Goal: Task Accomplishment & Management: Complete application form

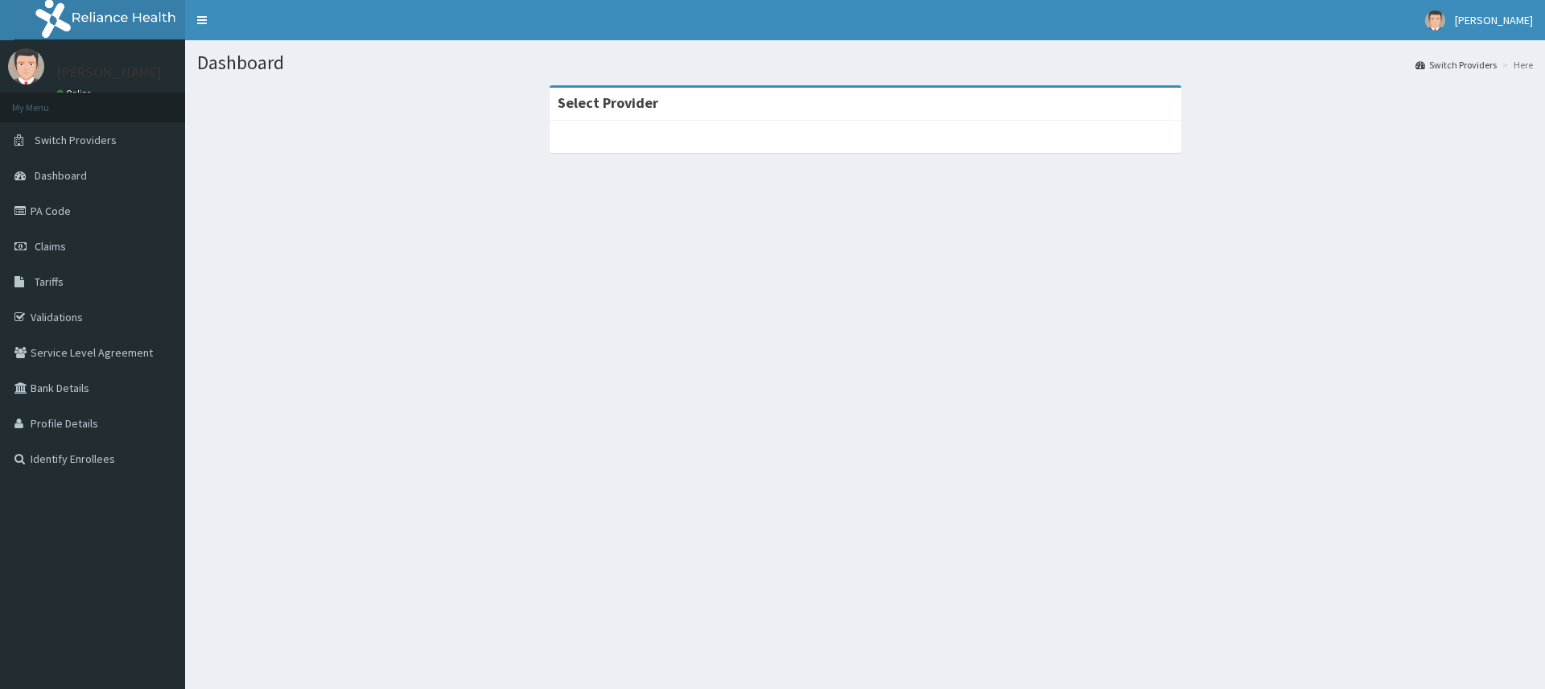
click at [75, 143] on span "Switch Providers" at bounding box center [76, 140] width 82 height 14
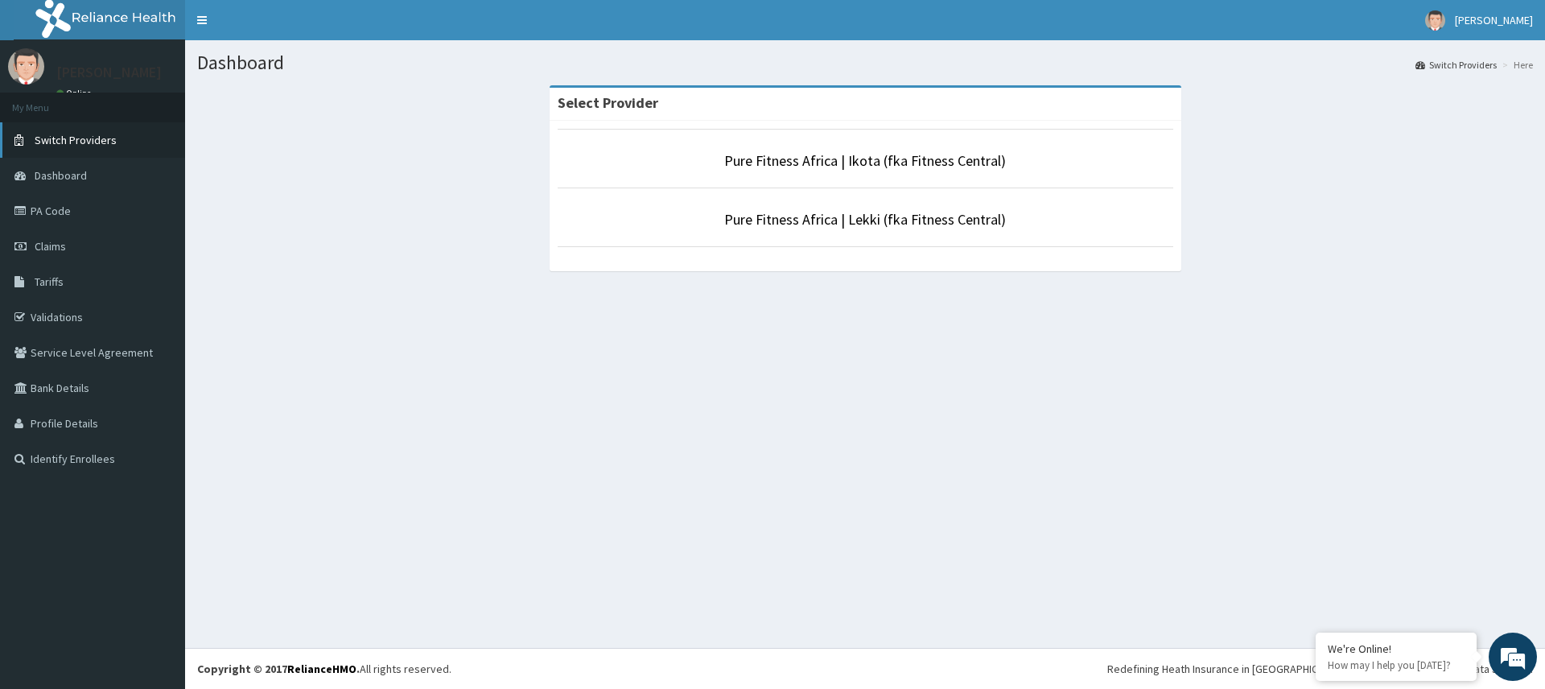
click at [81, 142] on span "Switch Providers" at bounding box center [76, 140] width 82 height 14
click at [862, 153] on link "Pure Fitness Africa | Ikota (fka Fitness Central)" at bounding box center [865, 160] width 282 height 19
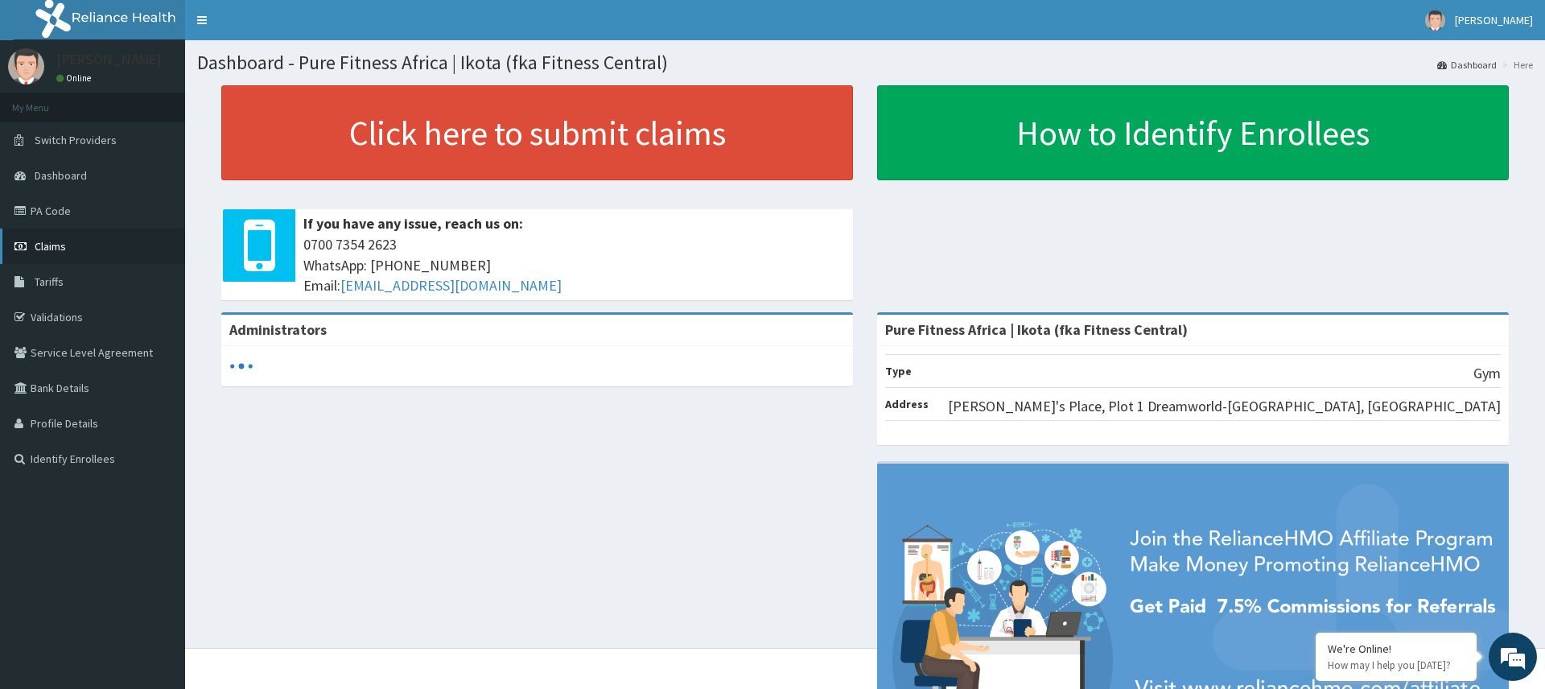
click at [41, 254] on link "Claims" at bounding box center [92, 245] width 185 height 35
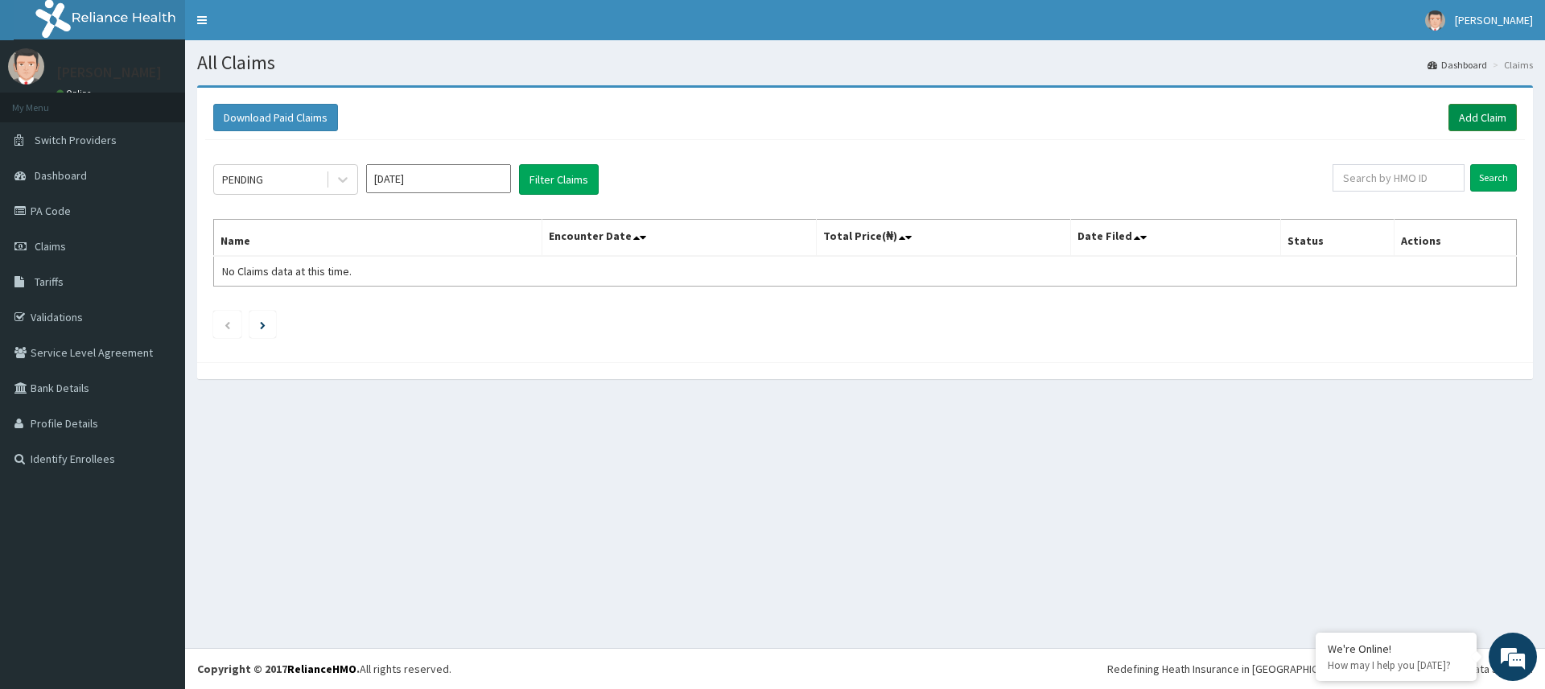
click at [1478, 117] on link "Add Claim" at bounding box center [1482, 117] width 68 height 27
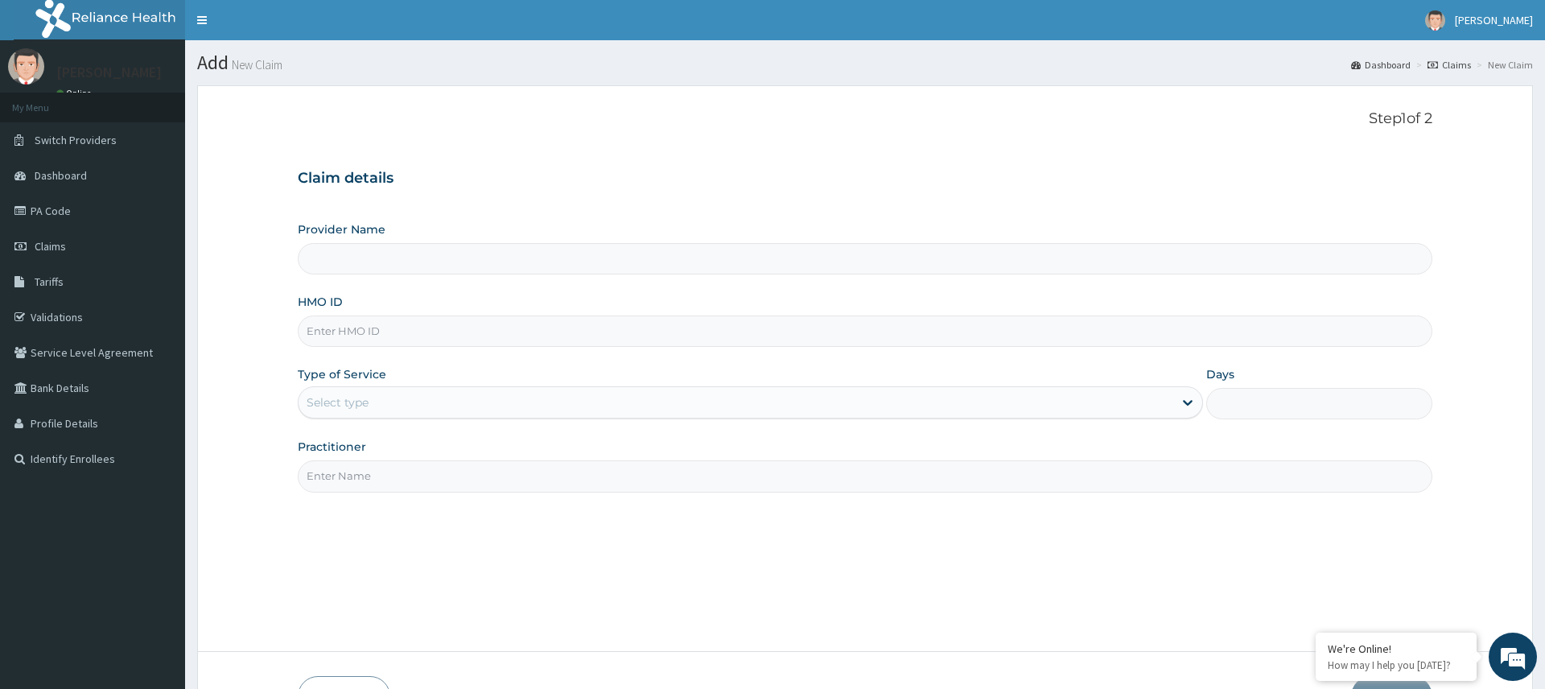
type input "Pure Fitness Africa | Ikota (fka Fitness Central)"
type input "1"
click at [319, 329] on input "HMO ID" at bounding box center [865, 330] width 1134 height 31
type input "BVT/10019/A"
click at [336, 480] on input "Practitioner" at bounding box center [865, 475] width 1134 height 31
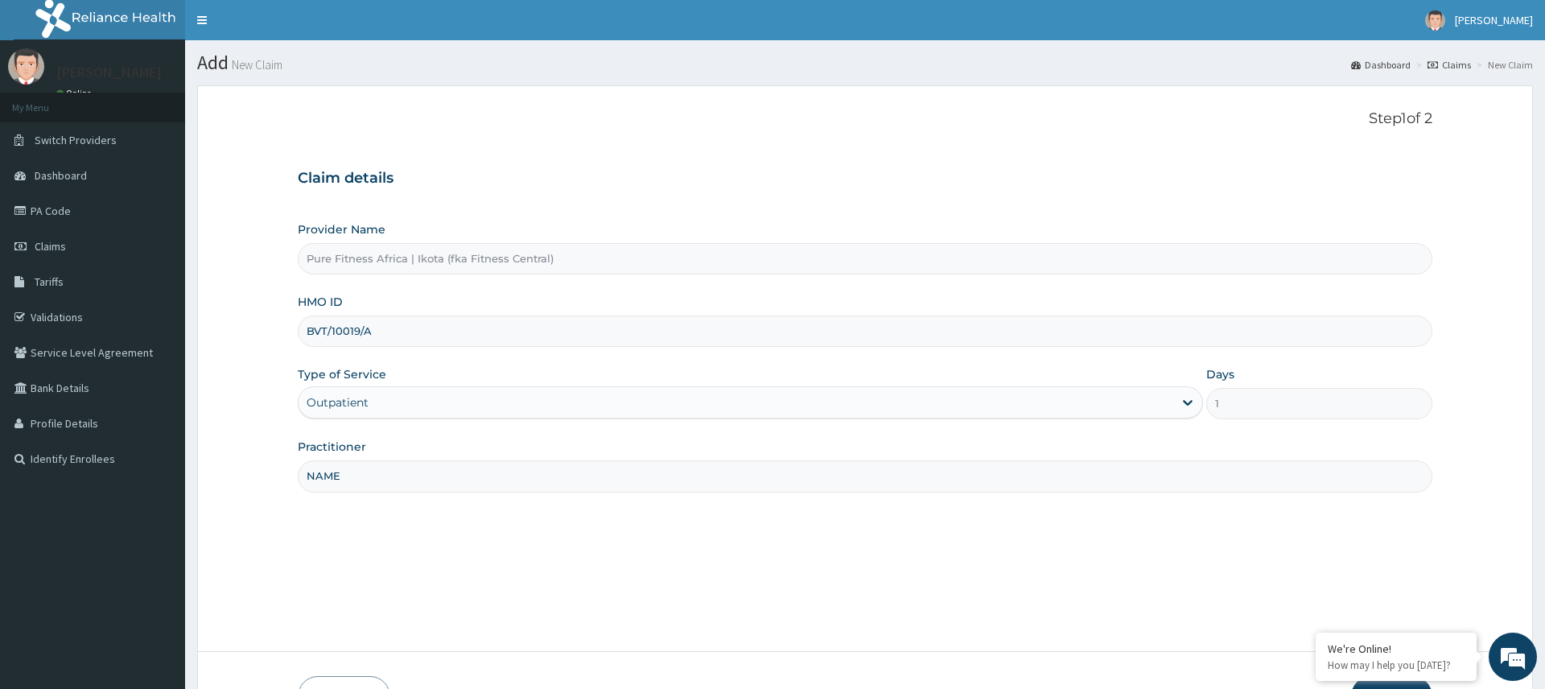
scroll to position [107, 0]
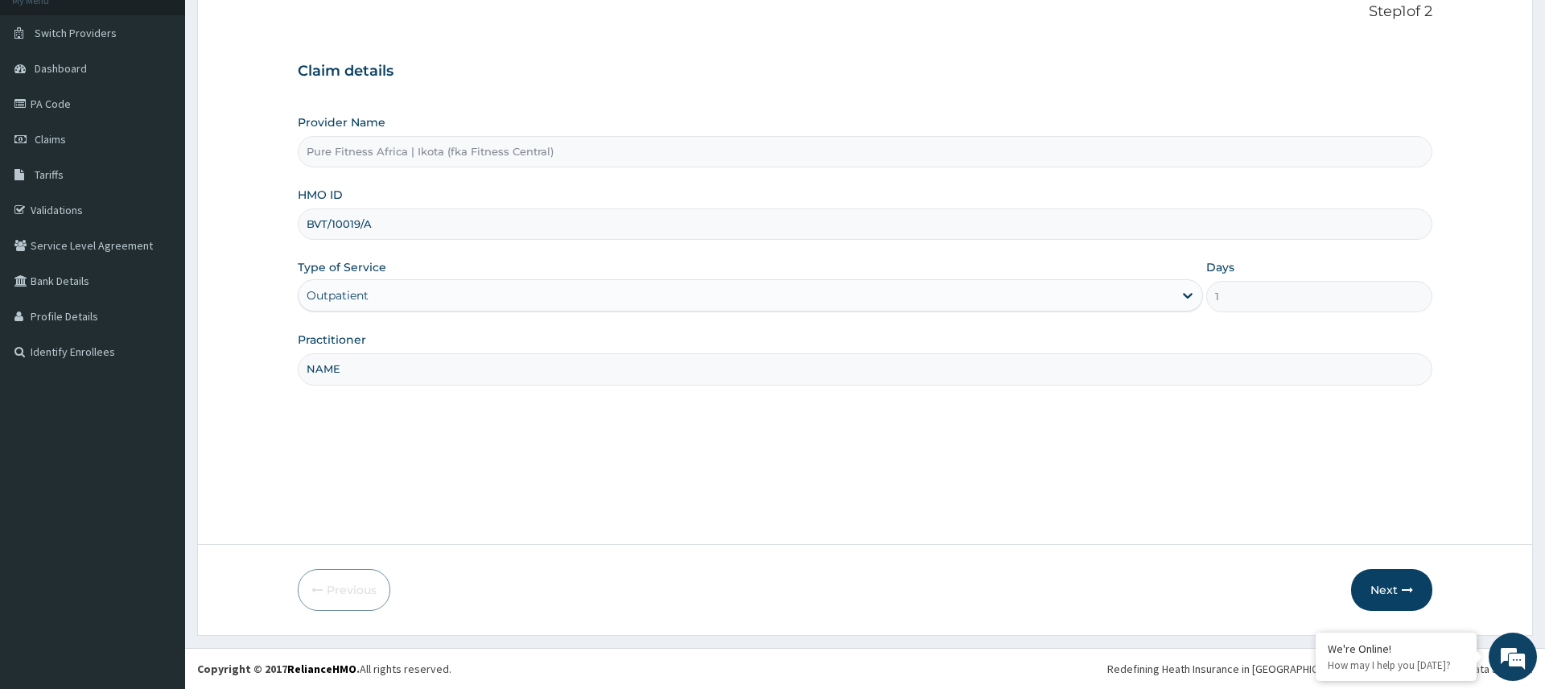
type input "NAME"
click at [1384, 594] on button "Next" at bounding box center [1391, 590] width 81 height 42
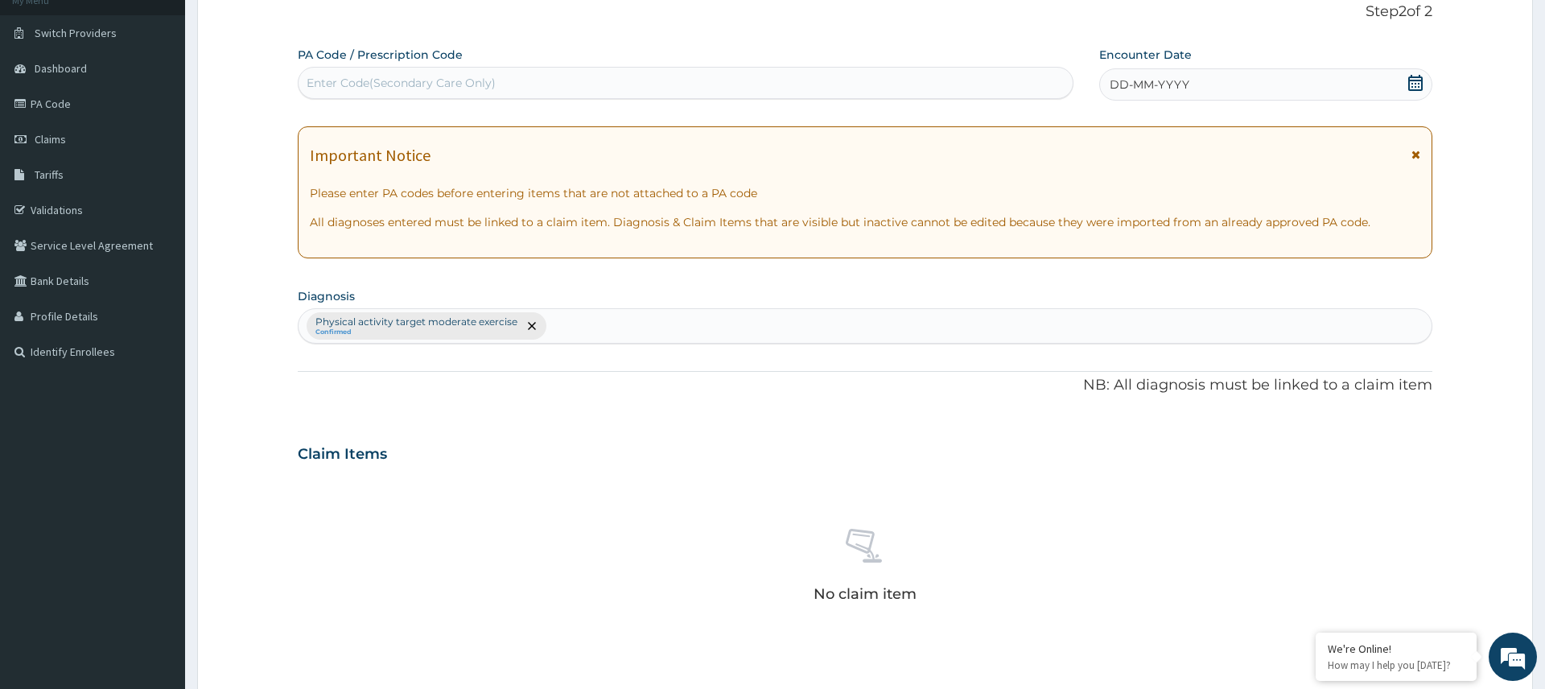
click at [322, 80] on div "Enter Code(Secondary Care Only)" at bounding box center [401, 83] width 189 height 16
type input "PA/01115B"
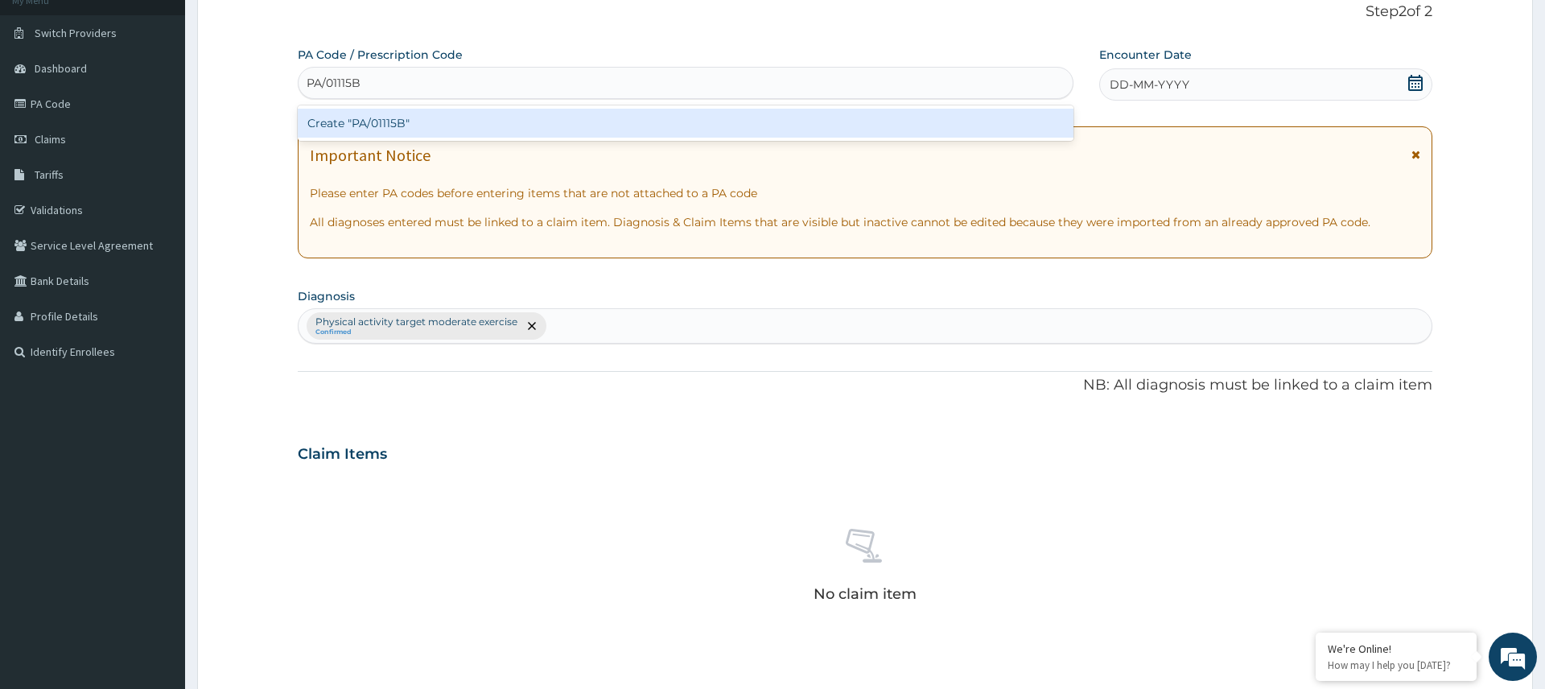
click at [523, 114] on div "Create "PA/01115B"" at bounding box center [686, 123] width 776 height 29
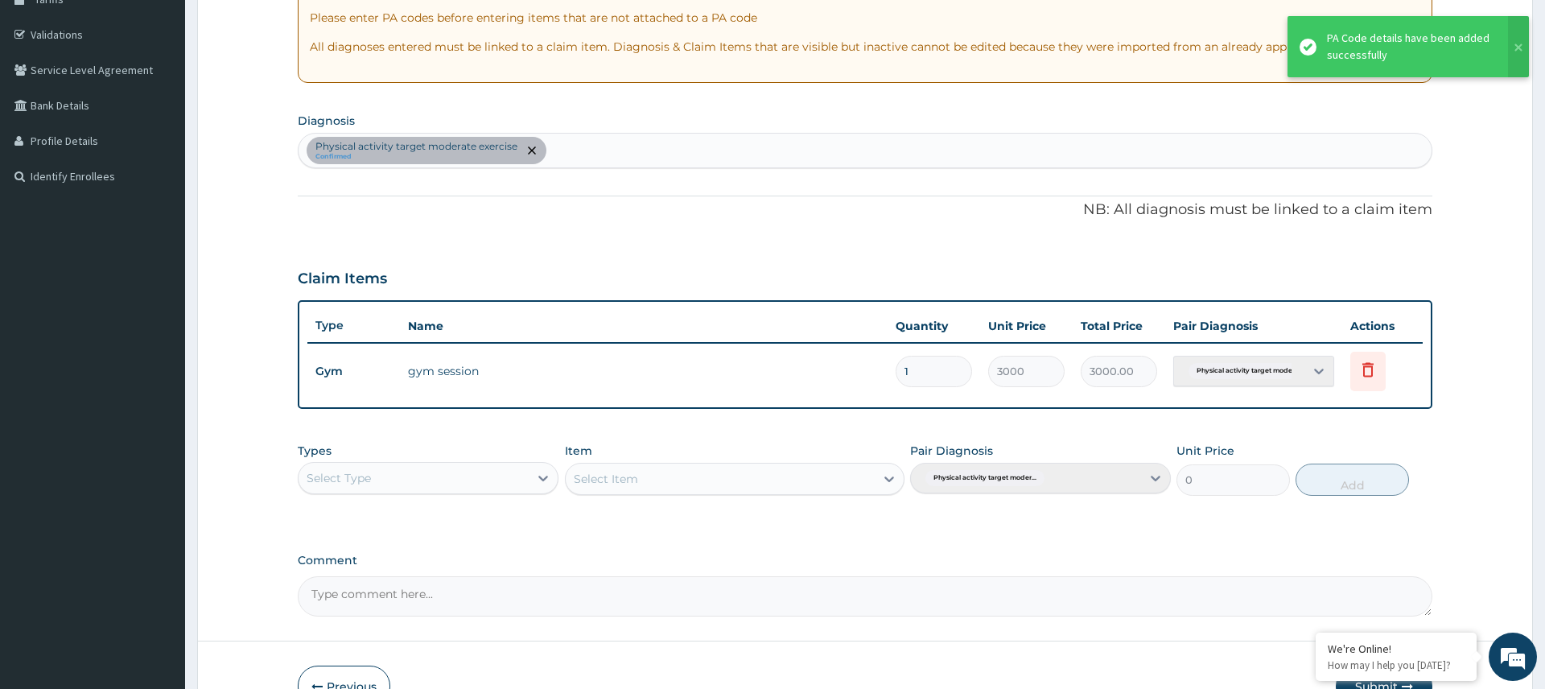
scroll to position [379, 0]
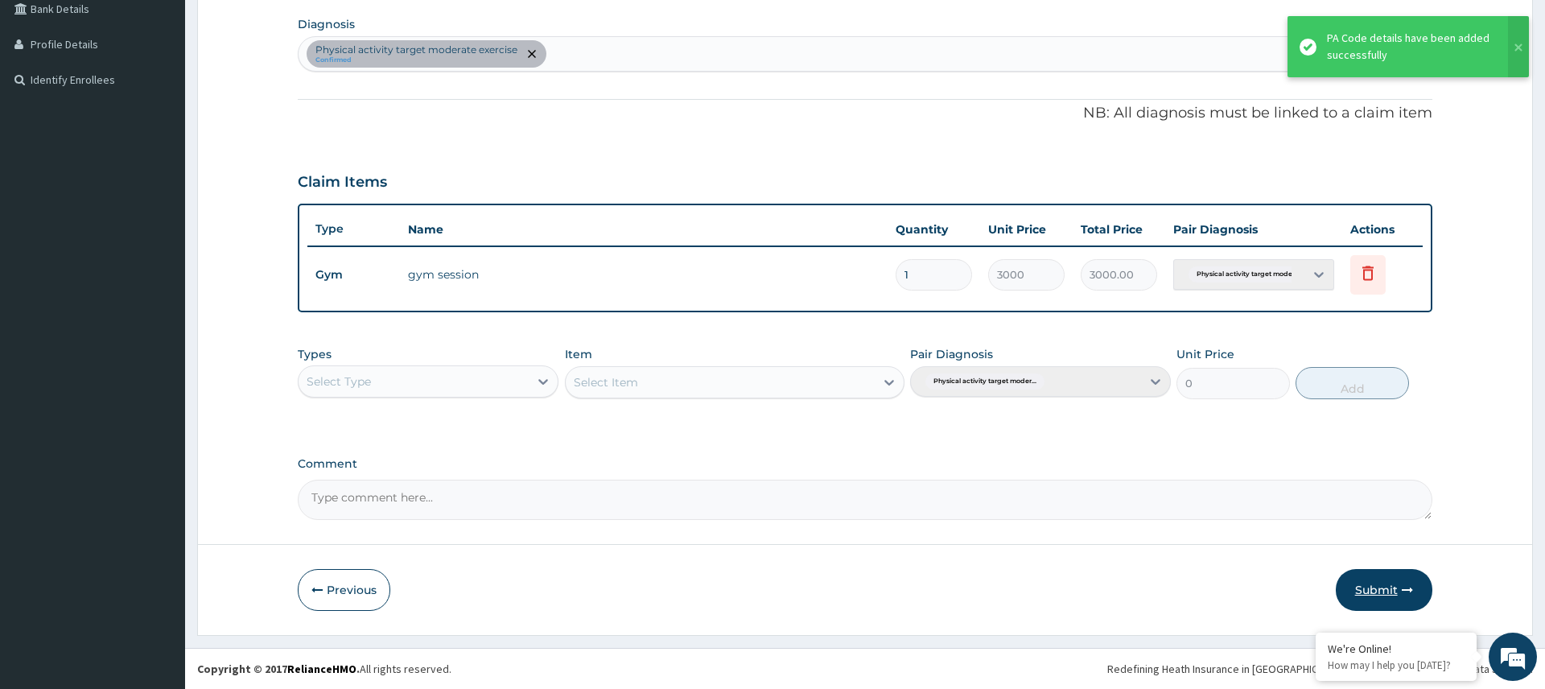
click at [1356, 583] on button "Submit" at bounding box center [1384, 590] width 97 height 42
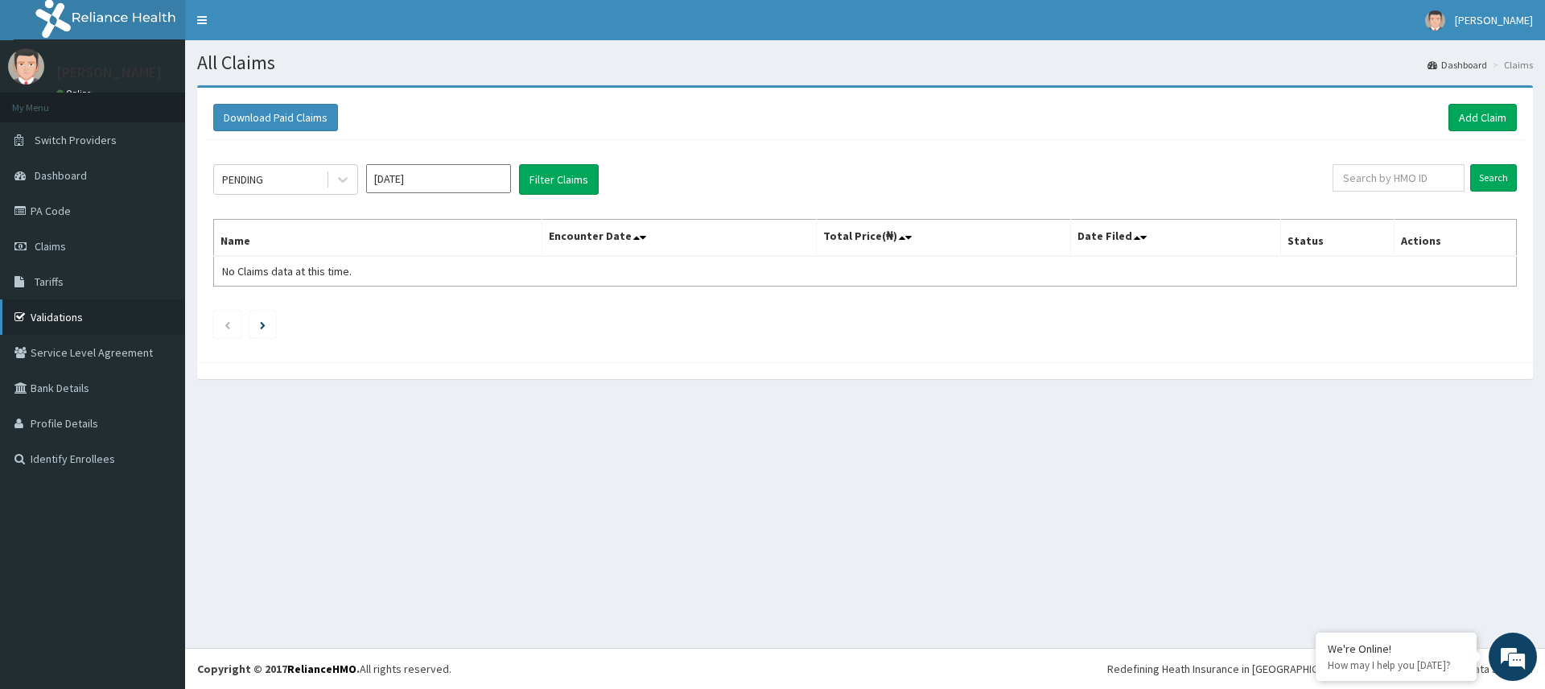
click at [58, 317] on link "Validations" at bounding box center [92, 316] width 185 height 35
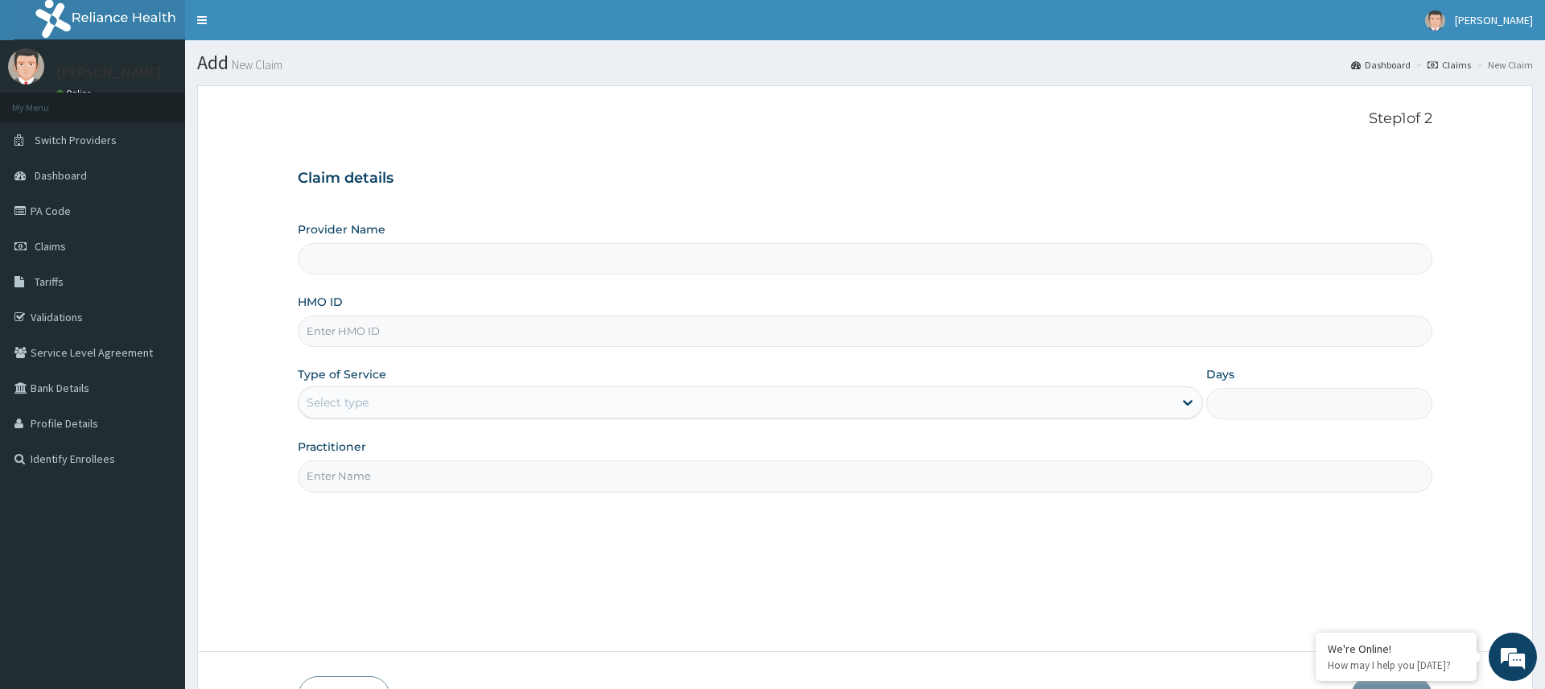
click at [344, 331] on input "HMO ID" at bounding box center [865, 330] width 1134 height 31
type input "Pure Fitness Africa | Ikota (fka Fitness Central)"
type input "1"
click at [371, 341] on input "S" at bounding box center [865, 330] width 1134 height 31
type input "SNL/10213/A"
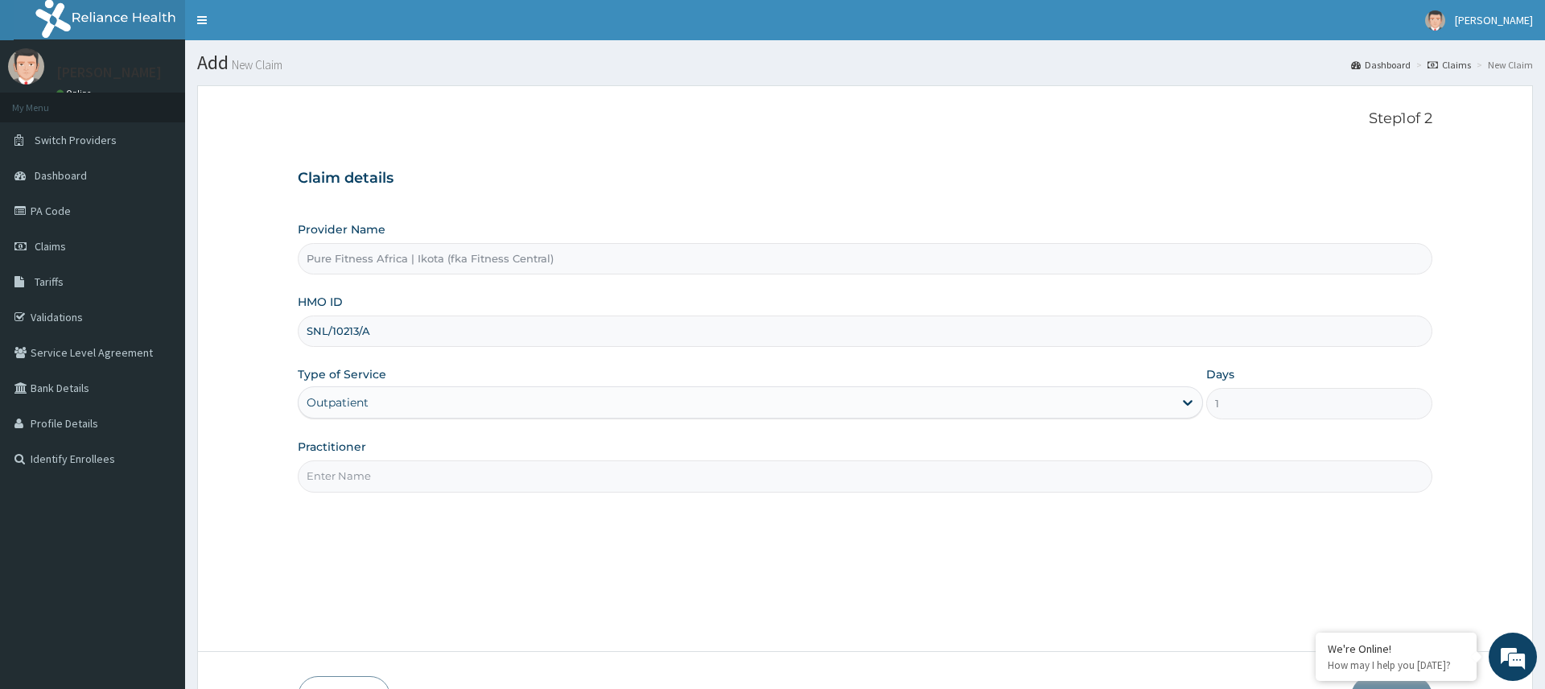
click at [372, 468] on input "Practitioner" at bounding box center [865, 475] width 1134 height 31
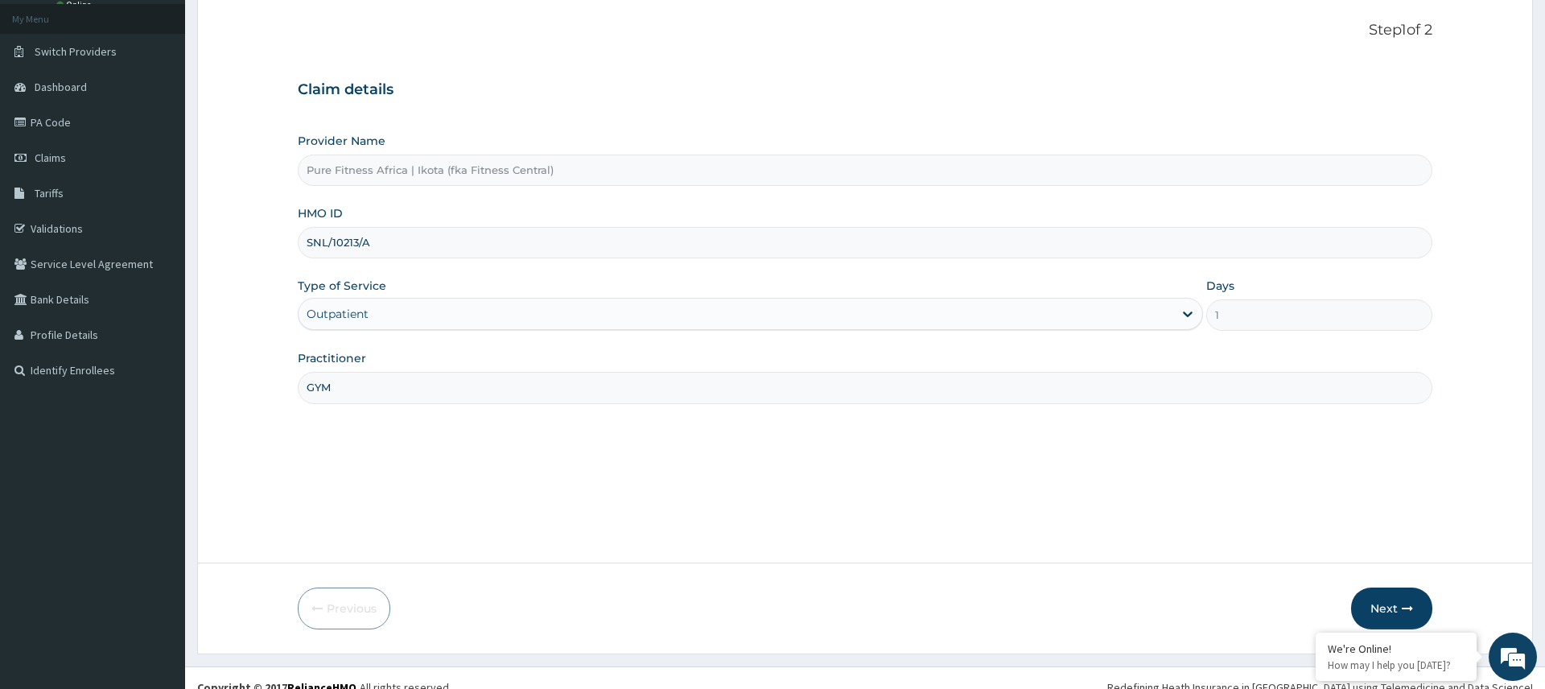
scroll to position [107, 0]
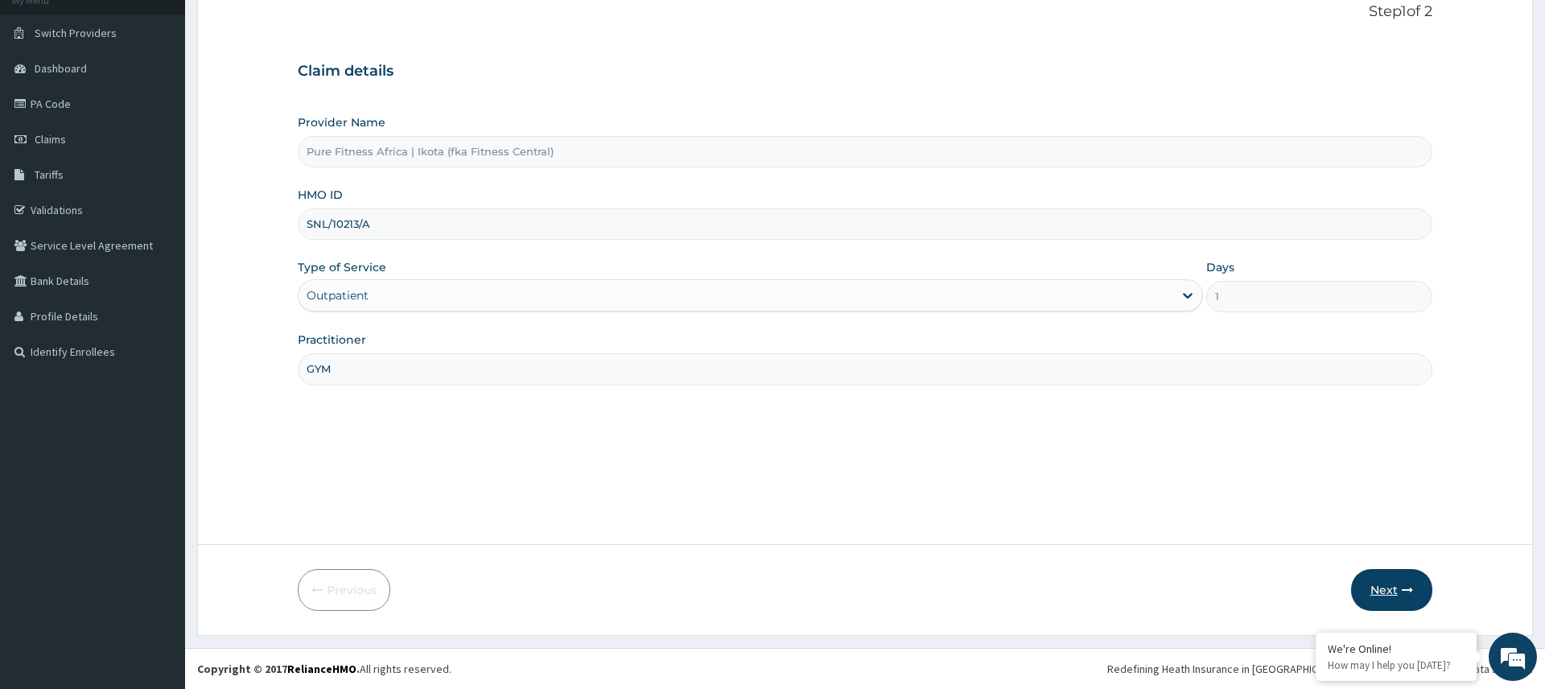
type input "GYM"
click at [1412, 597] on button "Next" at bounding box center [1391, 590] width 81 height 42
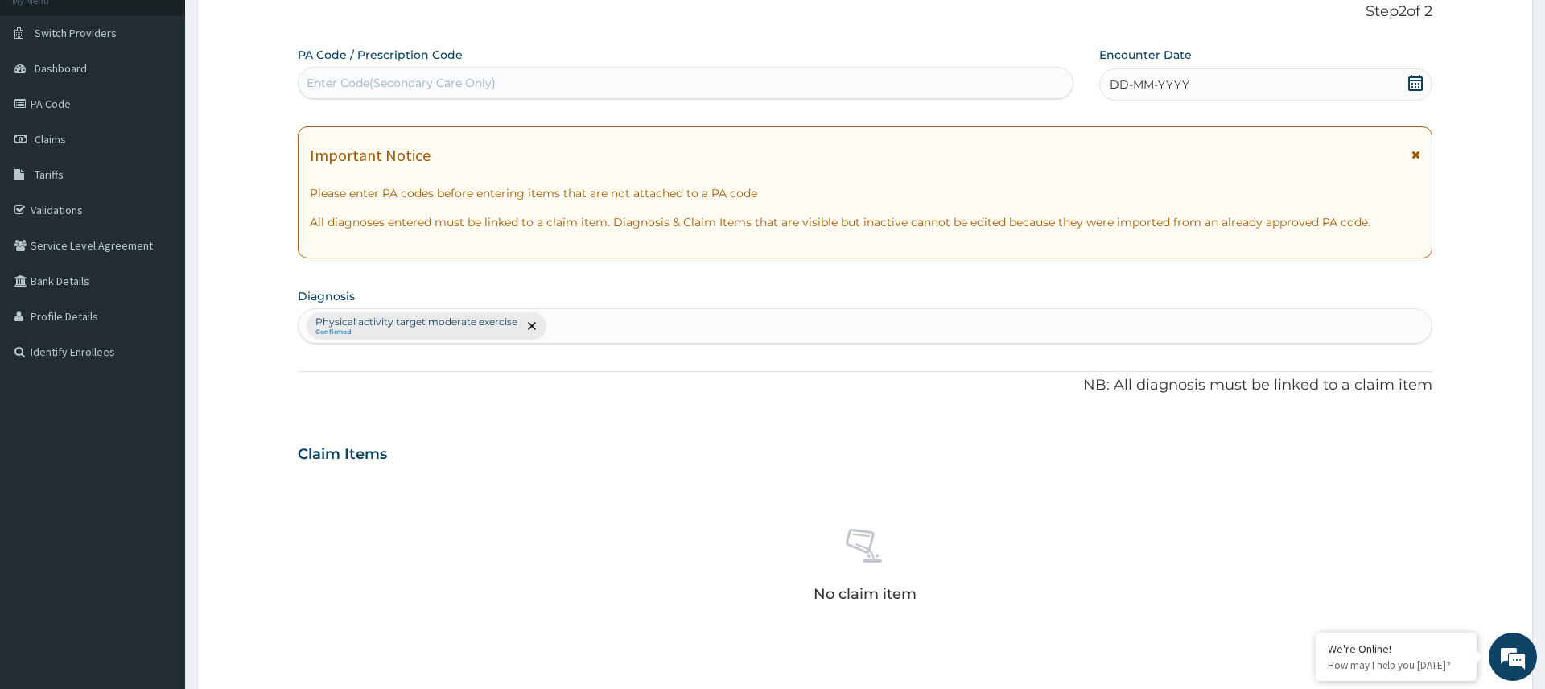
click at [1167, 76] on div "DD-MM-YYYY" at bounding box center [1265, 84] width 332 height 32
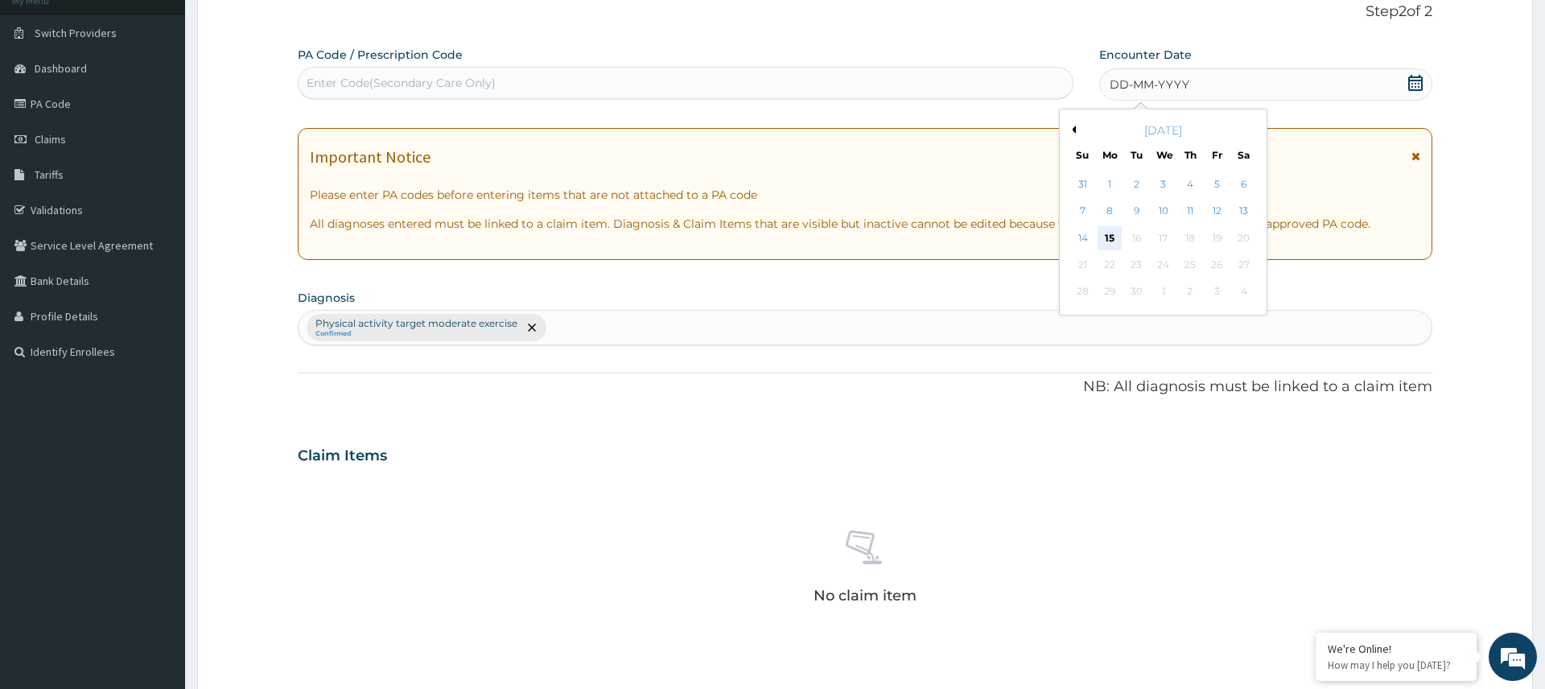
click at [1113, 236] on div "15" at bounding box center [1109, 238] width 24 height 24
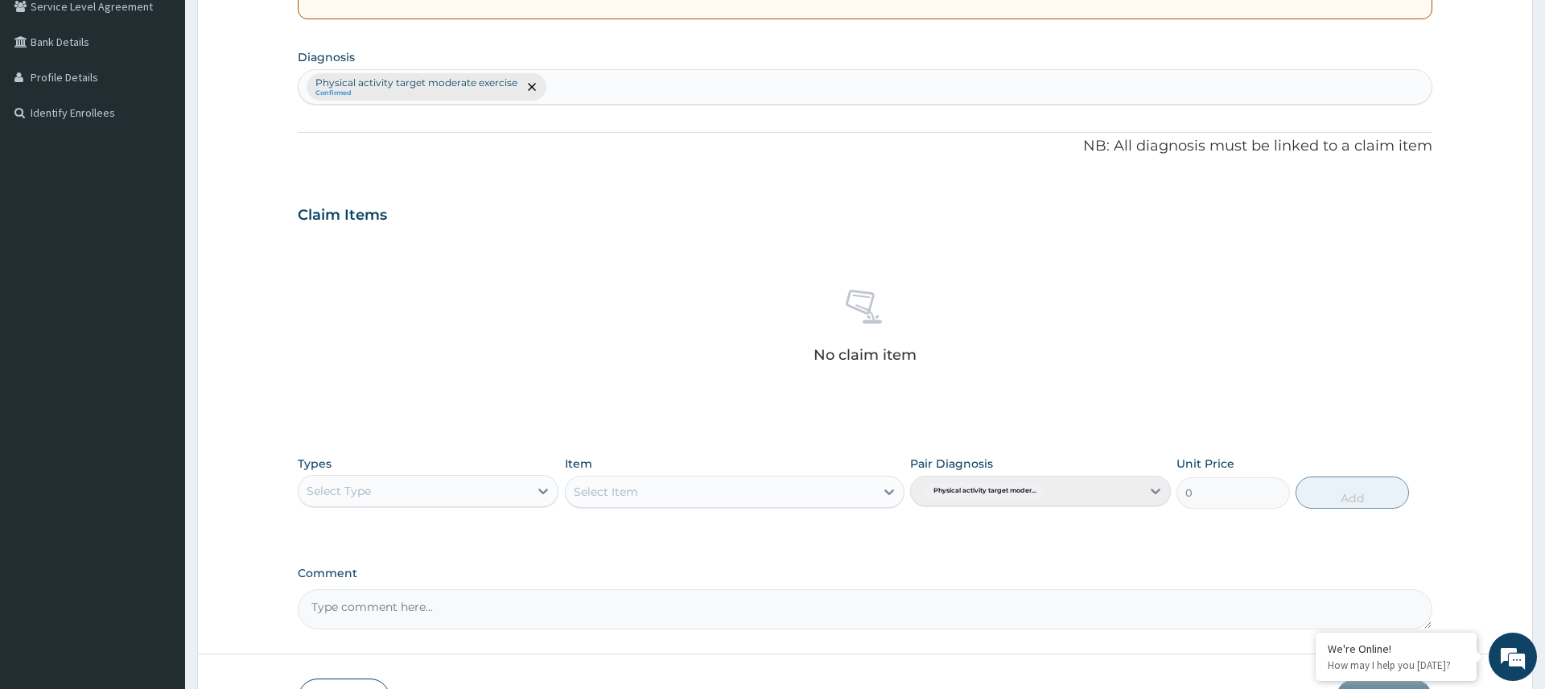
scroll to position [455, 0]
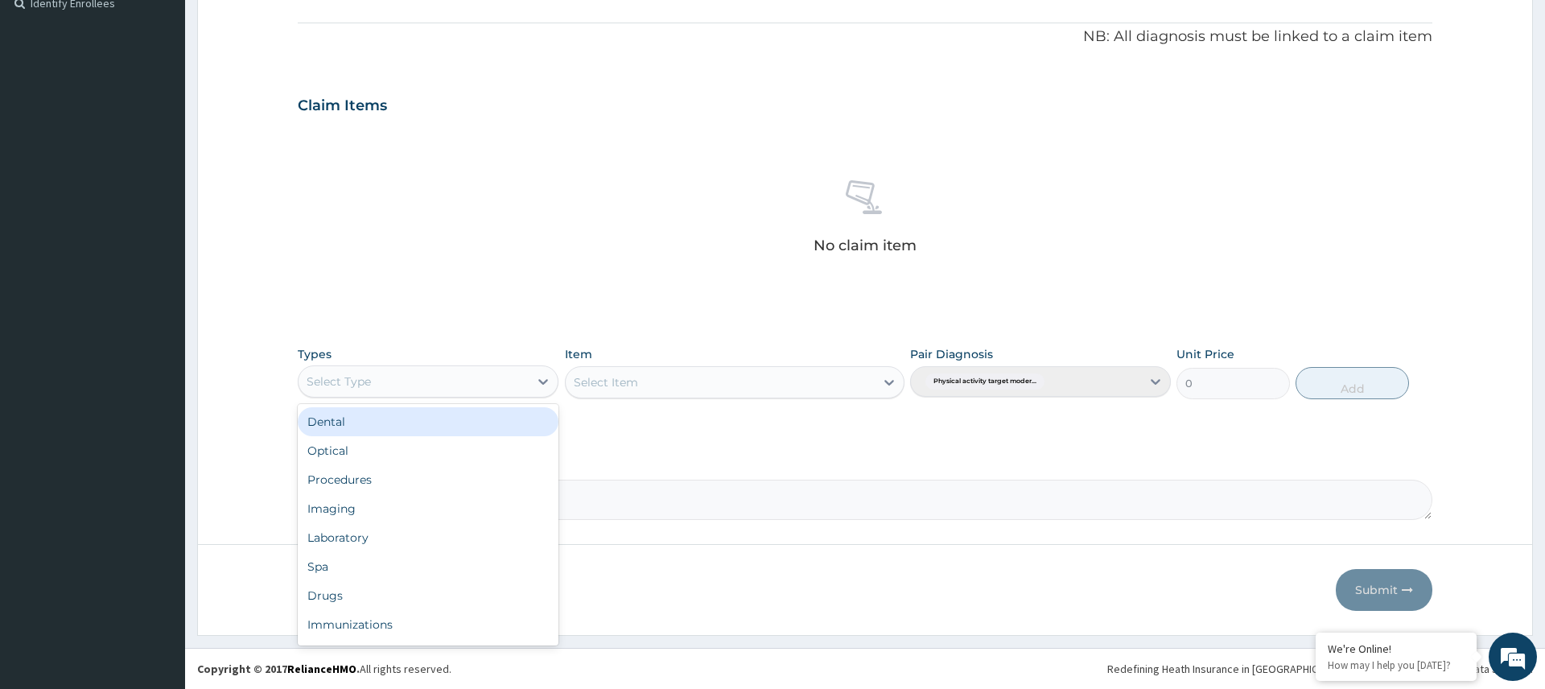
drag, startPoint x: 496, startPoint y: 380, endPoint x: 490, endPoint y: 390, distance: 12.3
click at [496, 380] on div "Select Type" at bounding box center [413, 381] width 230 height 26
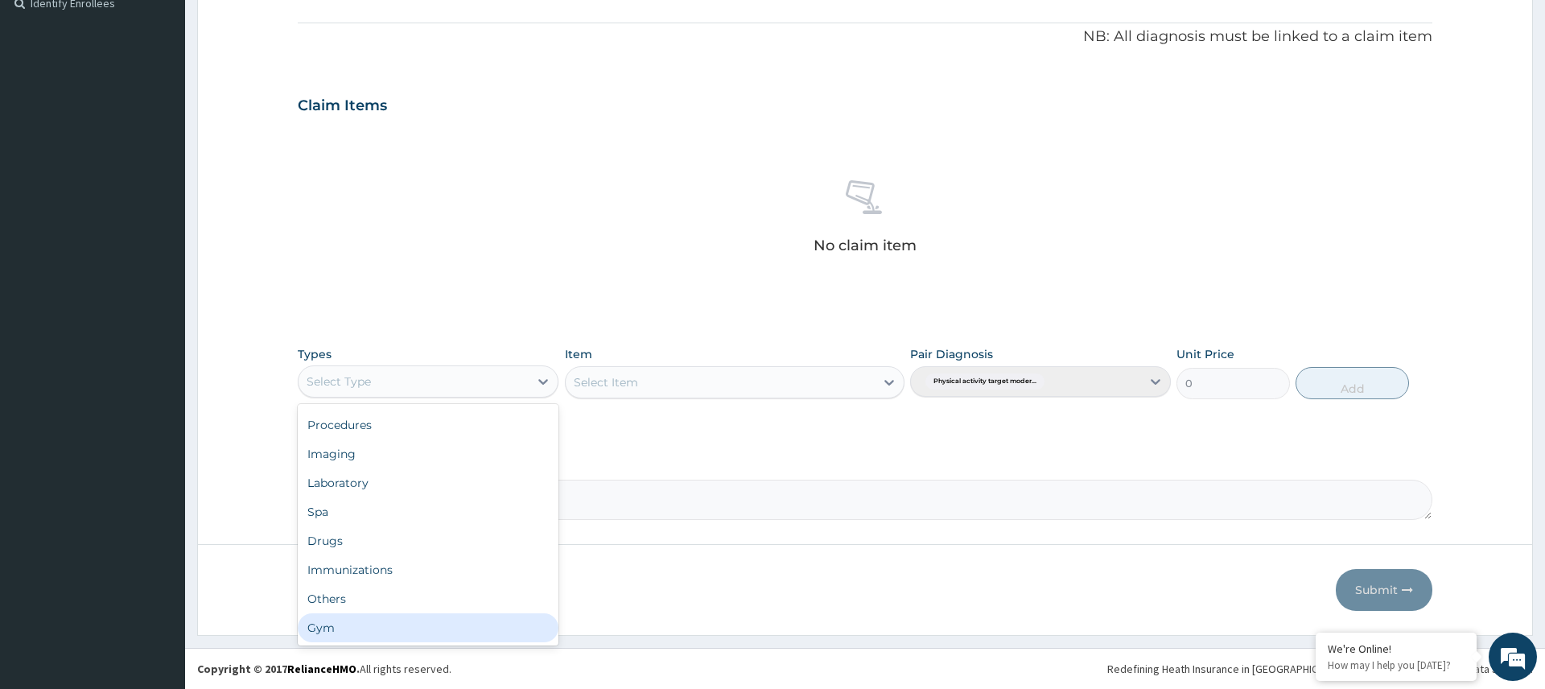
click at [473, 636] on div "Gym" at bounding box center [428, 627] width 261 height 29
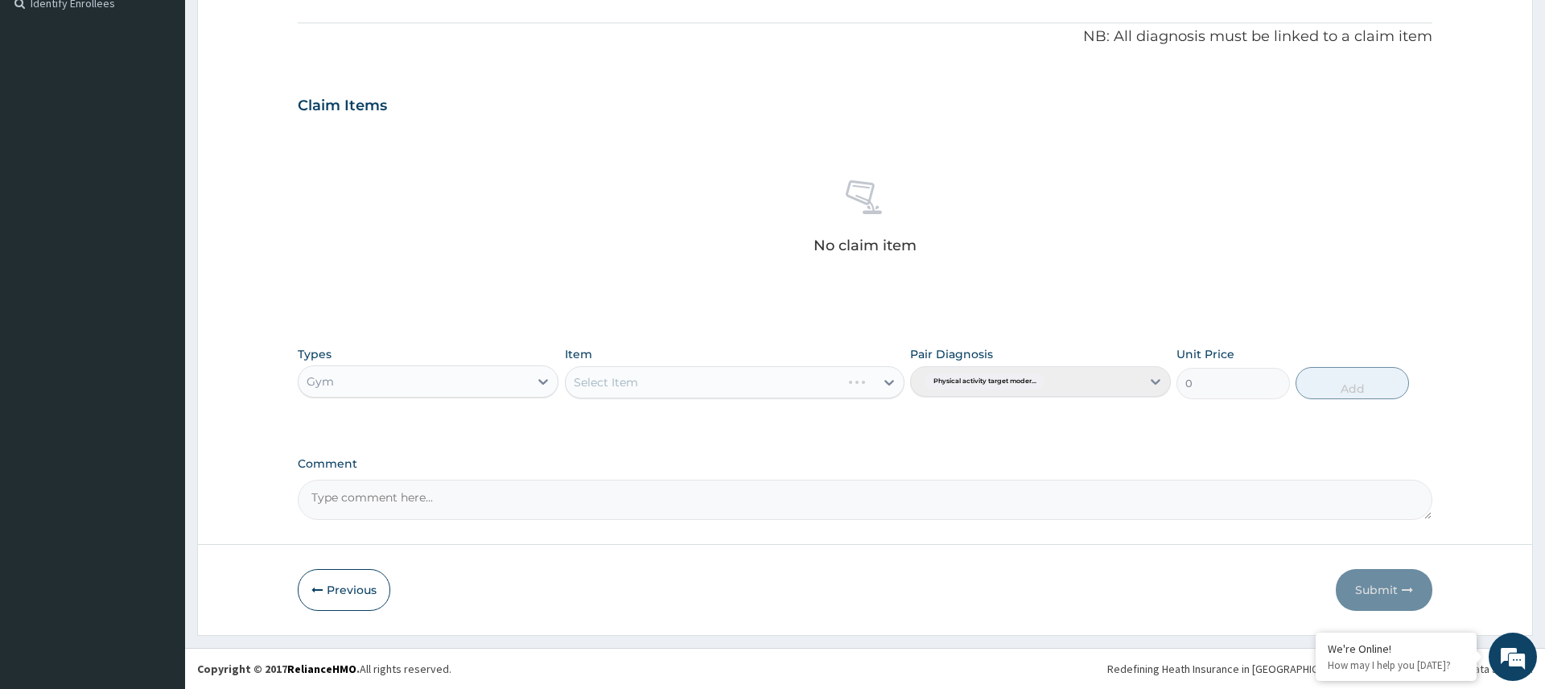
drag, startPoint x: 665, startPoint y: 377, endPoint x: 671, endPoint y: 393, distance: 17.3
click at [665, 377] on div "Select Item" at bounding box center [735, 382] width 340 height 32
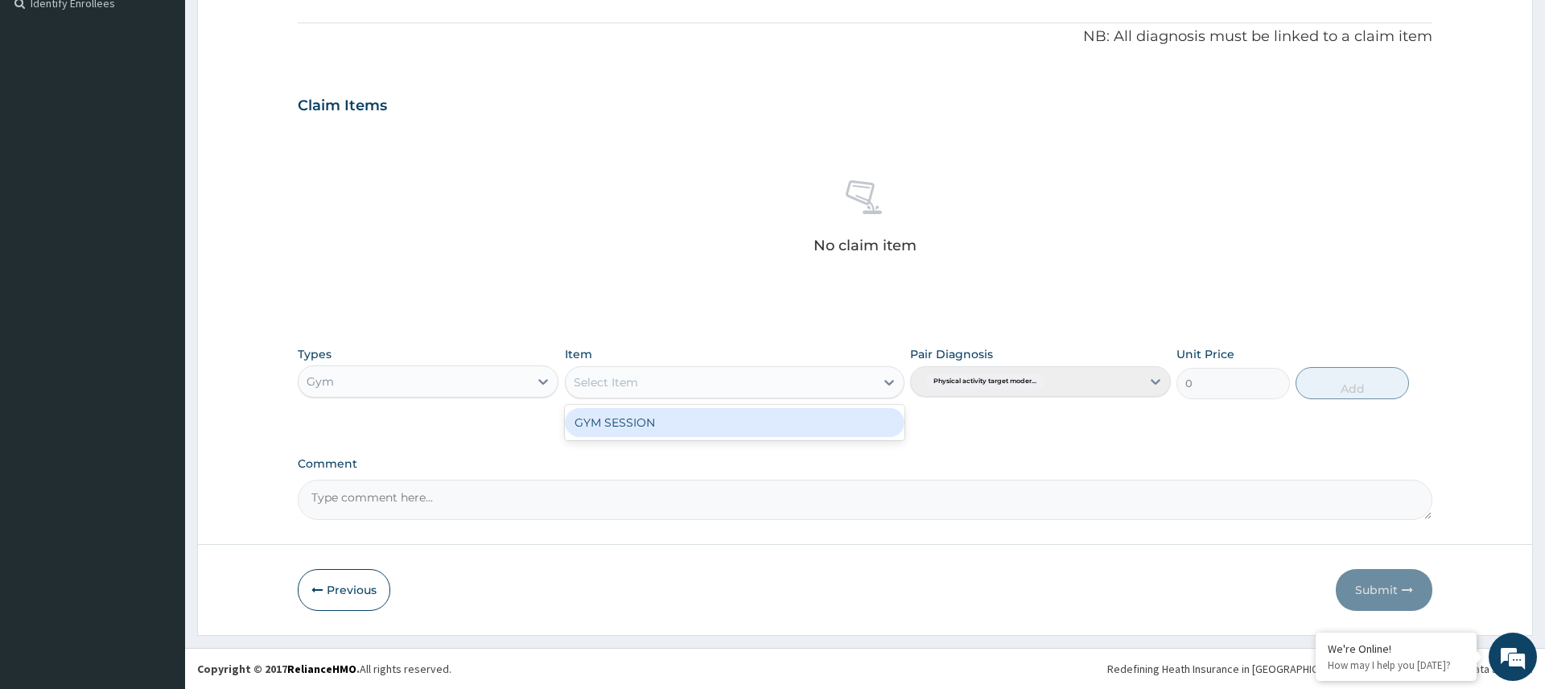
drag, startPoint x: 733, startPoint y: 391, endPoint x: 731, endPoint y: 414, distance: 22.7
click at [733, 391] on div "Select Item" at bounding box center [721, 382] width 310 height 26
click at [731, 420] on div "GYM SESSION" at bounding box center [735, 422] width 340 height 29
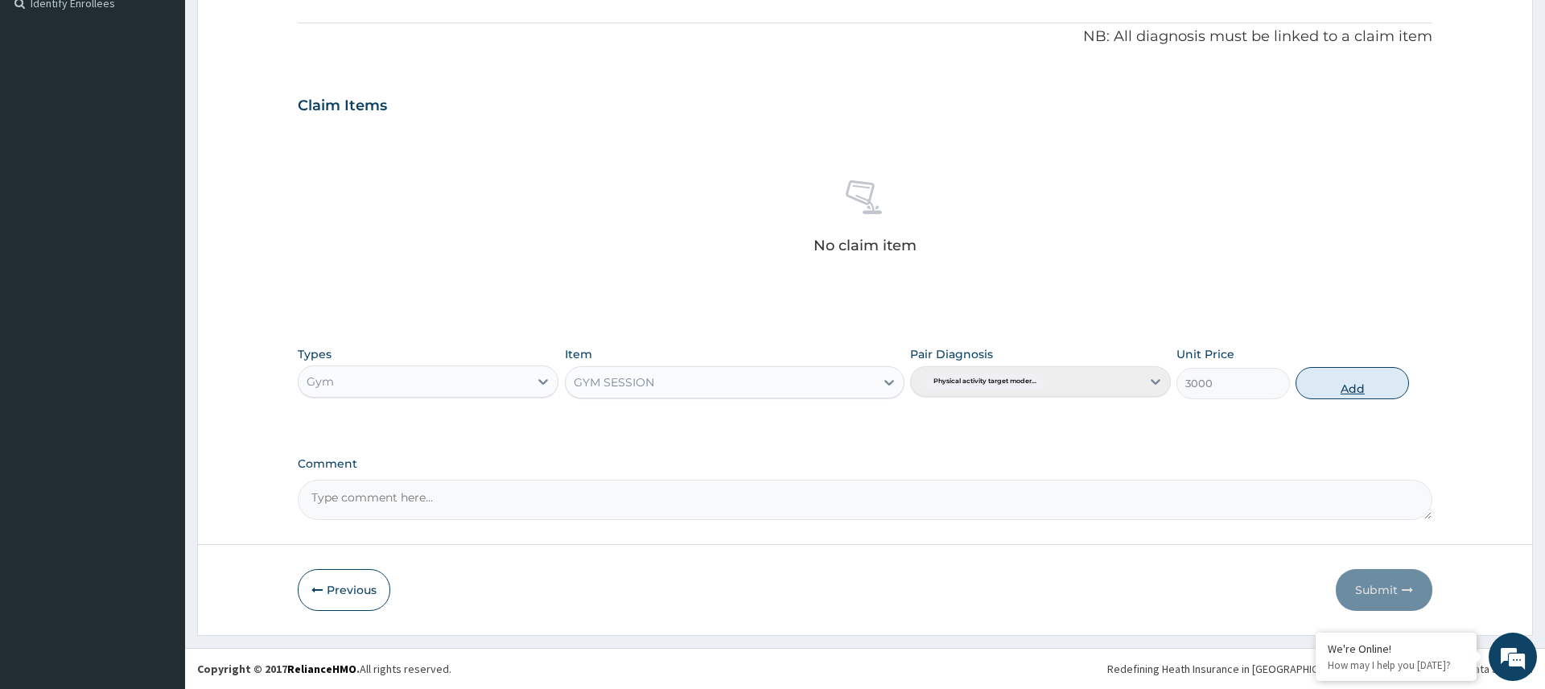
click at [1344, 386] on button "Add" at bounding box center [1351, 383] width 113 height 32
type input "0"
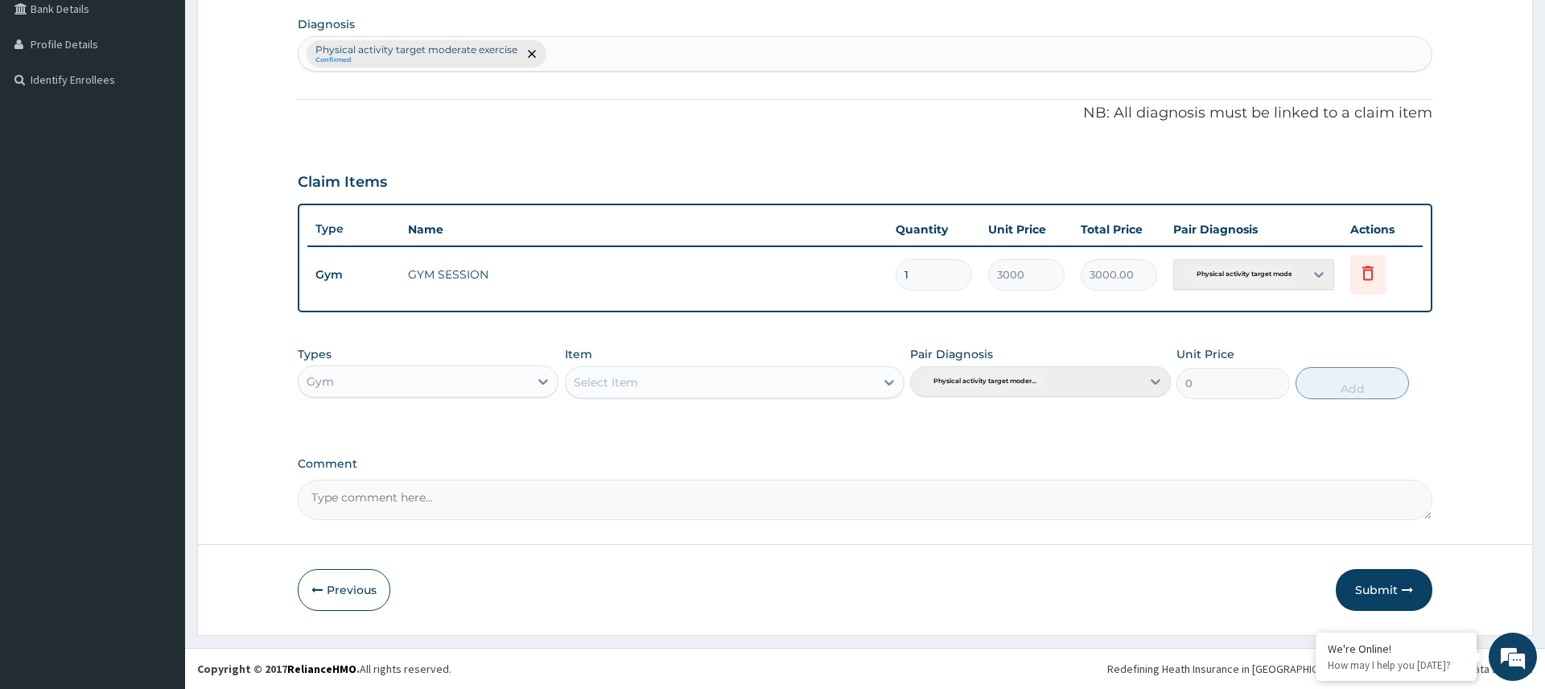
click at [1378, 578] on button "Submit" at bounding box center [1384, 590] width 97 height 42
